Goal: Ask a question

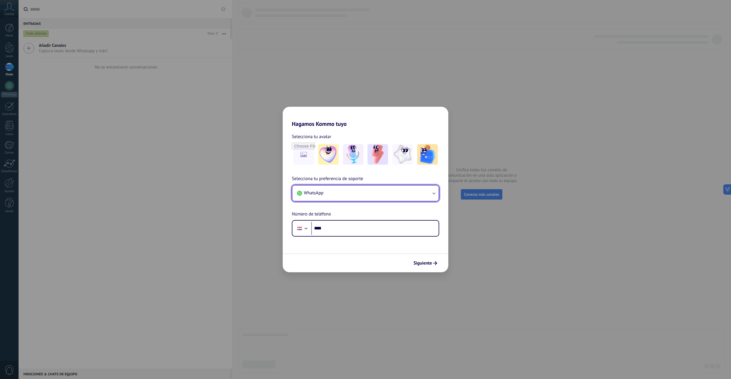
click at [427, 191] on button "WhatsApp" at bounding box center [365, 193] width 146 height 15
click at [432, 193] on ul "WhatsApp Teléfono Chat de soporte en la aplicación" at bounding box center [365, 208] width 147 height 46
click at [408, 126] on h2 "Hagamos Kommo tuyo" at bounding box center [366, 117] width 166 height 21
click at [432, 189] on button "WhatsApp" at bounding box center [365, 193] width 146 height 15
click at [393, 125] on h2 "Hagamos Kommo tuyo" at bounding box center [366, 117] width 166 height 21
